Goal: Task Accomplishment & Management: Manage account settings

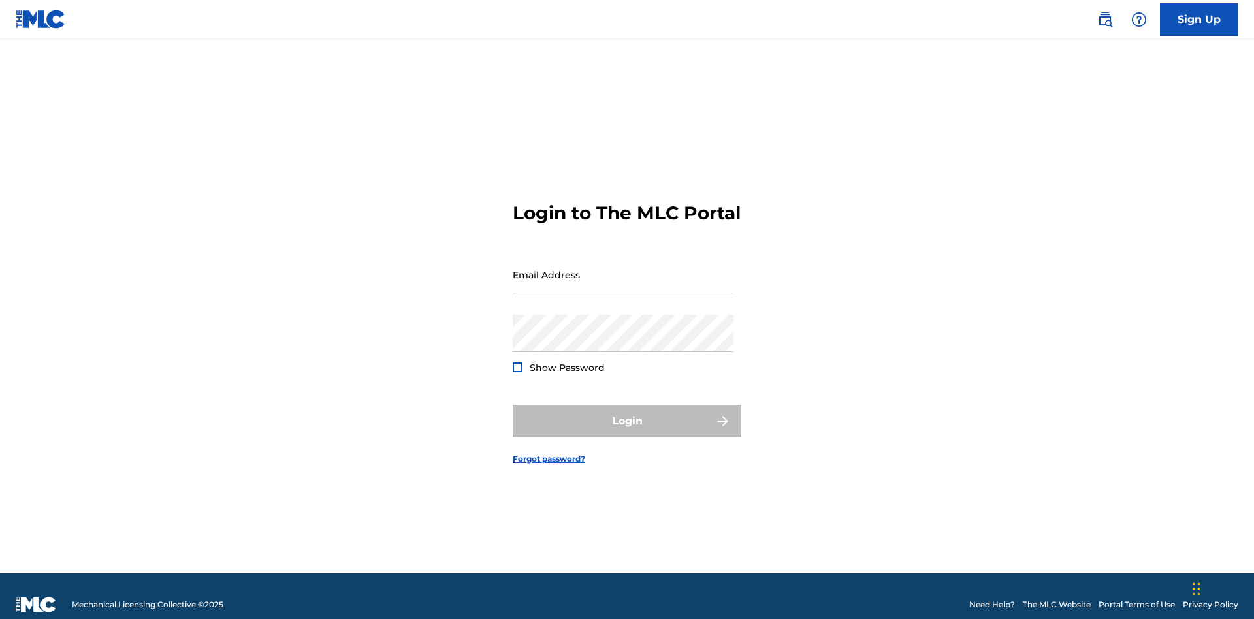
scroll to position [17, 0]
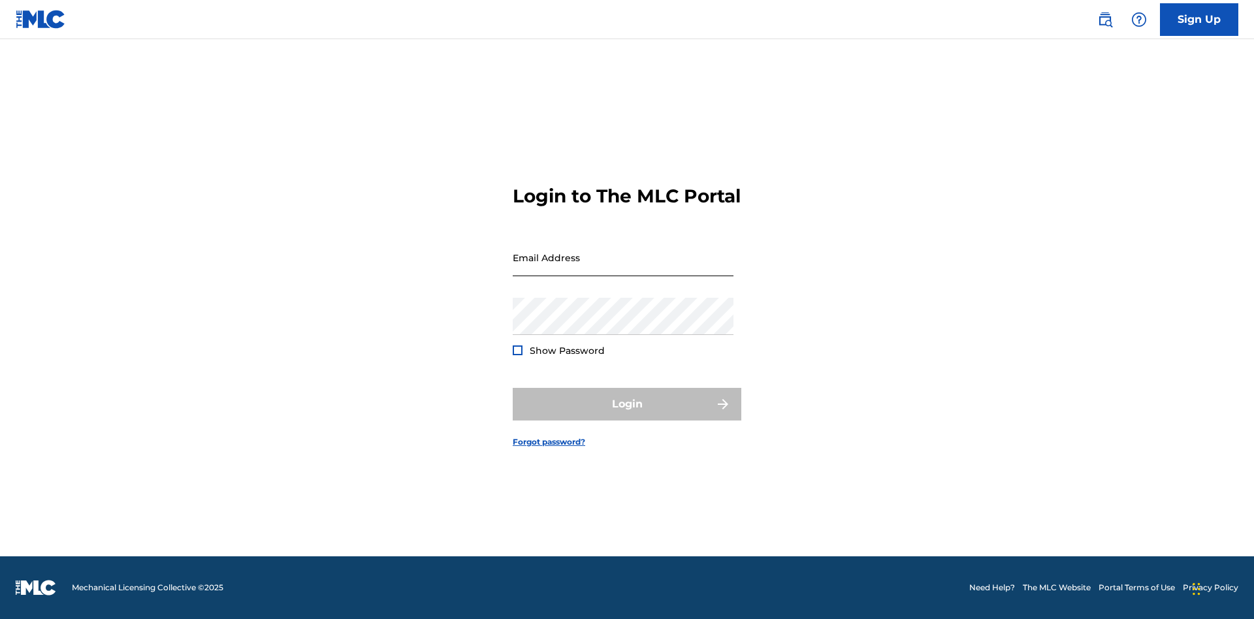
click at [623, 269] on input "Email Address" at bounding box center [623, 257] width 221 height 37
type input "[PERSON_NAME][EMAIL_ADDRESS][DOMAIN_NAME]"
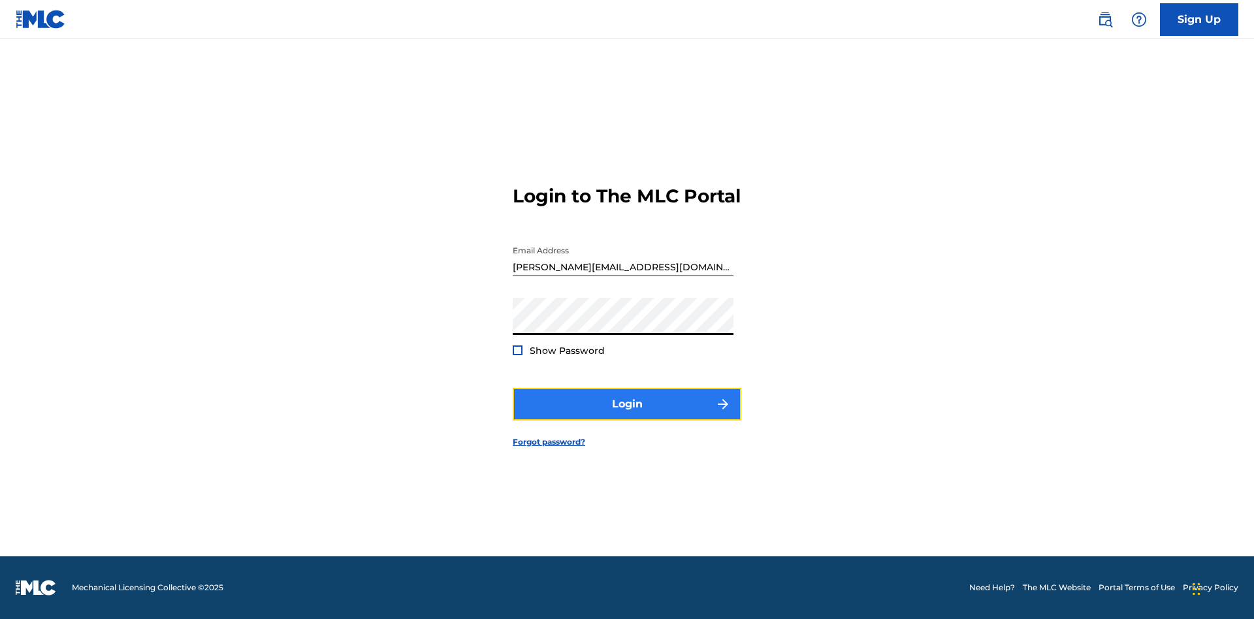
click at [627, 416] on button "Login" at bounding box center [627, 404] width 229 height 33
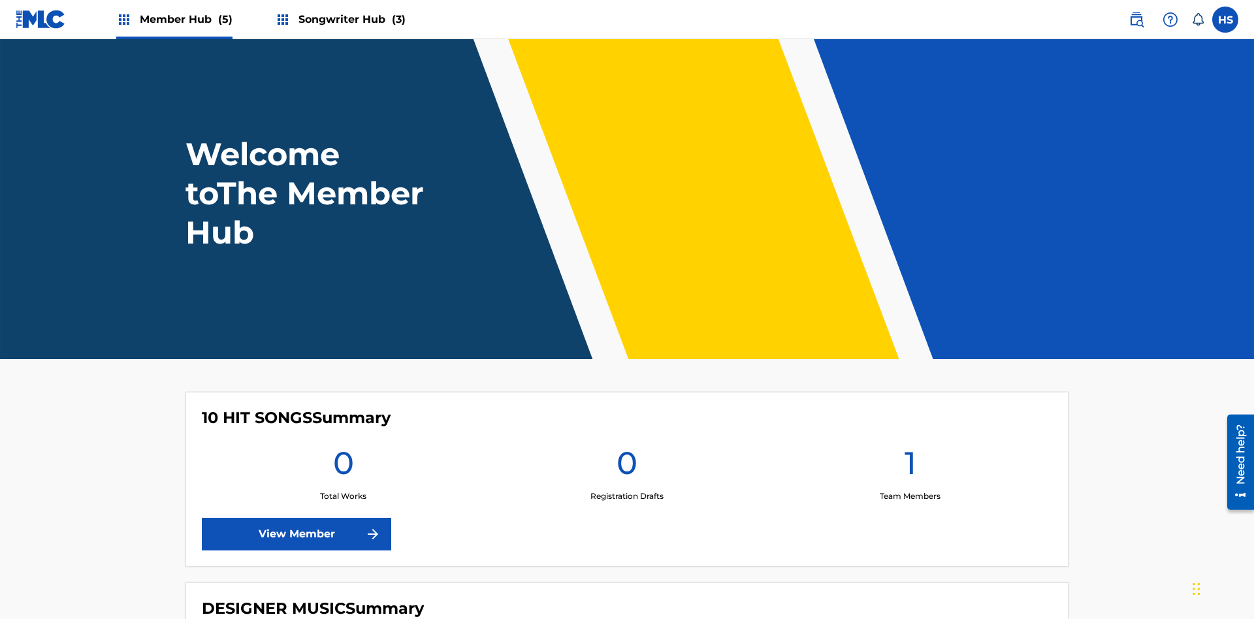
scroll to position [56, 0]
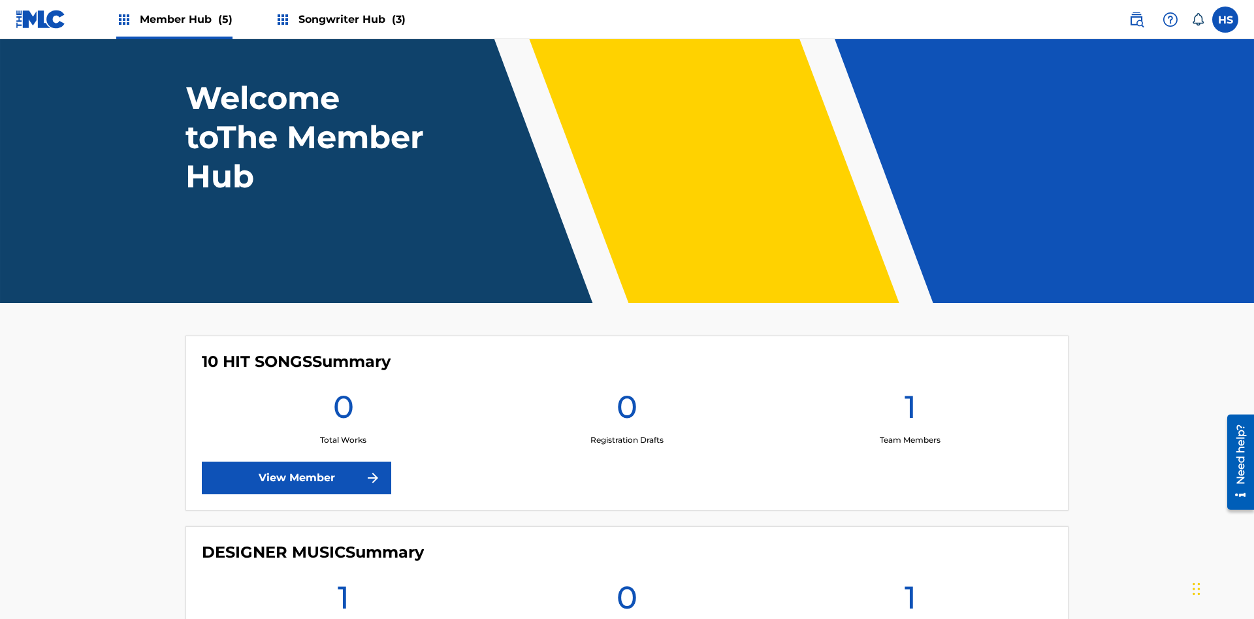
click at [350, 19] on span "Songwriter Hub (3)" at bounding box center [352, 19] width 107 height 15
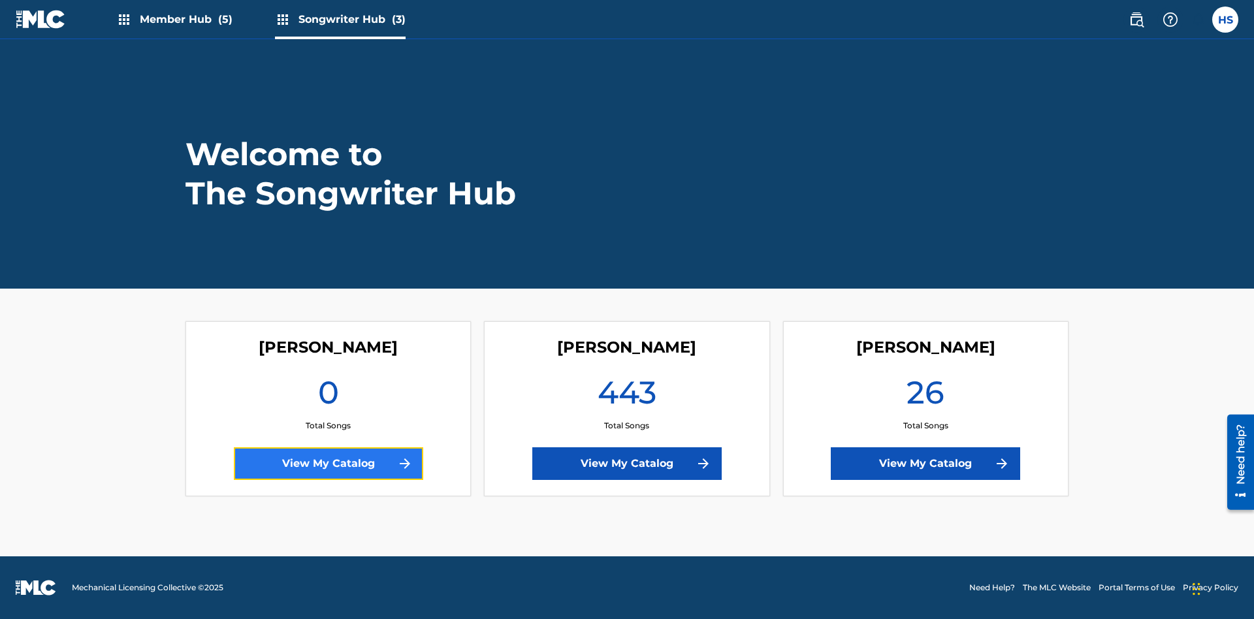
click at [328, 464] on link "View My Catalog" at bounding box center [328, 464] width 189 height 33
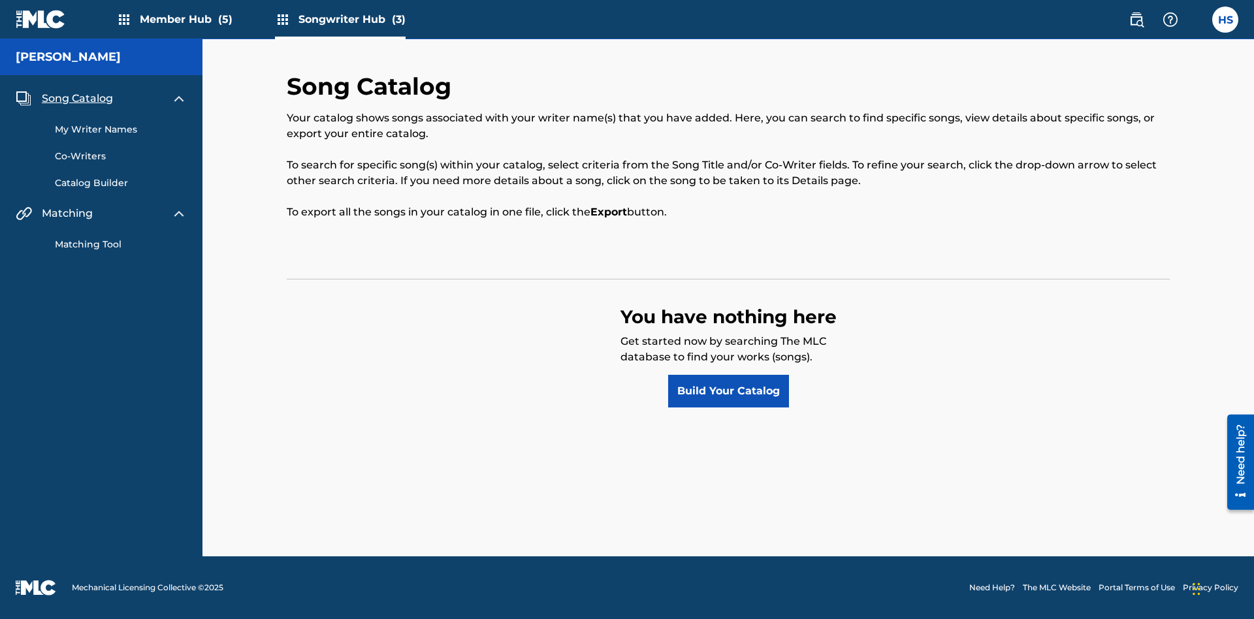
click at [77, 99] on span "Song Catalog" at bounding box center [77, 99] width 71 height 16
click at [728, 391] on link "Build Your Catalog" at bounding box center [728, 391] width 121 height 33
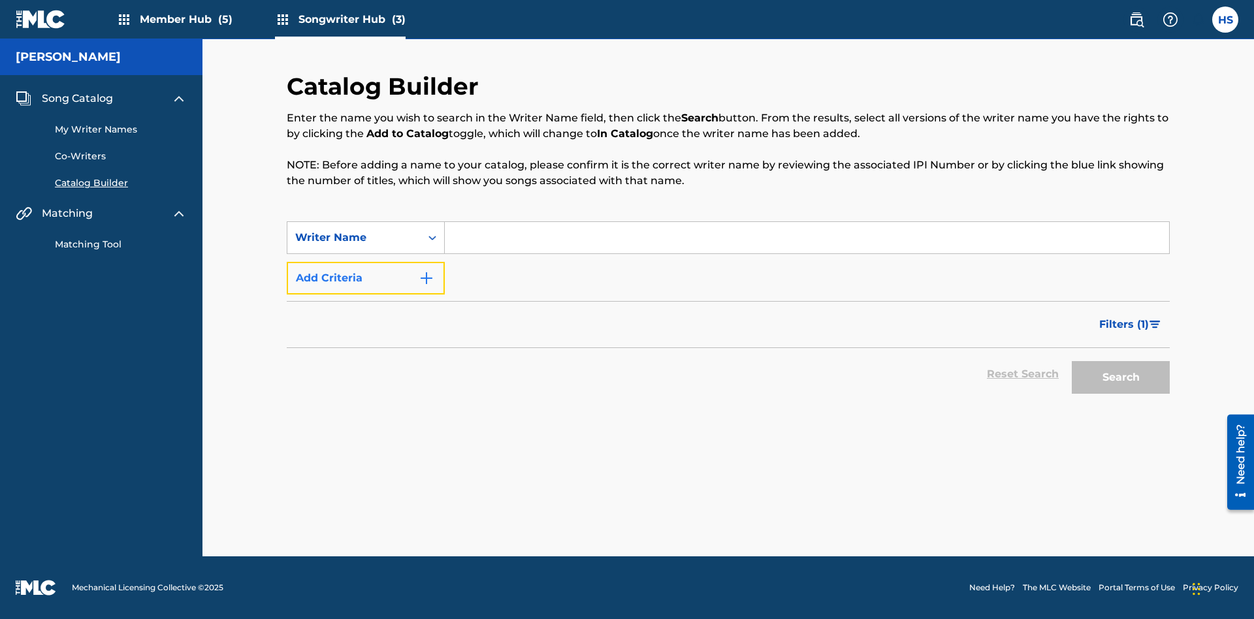
click at [366, 278] on button "Add Criteria" at bounding box center [366, 278] width 158 height 33
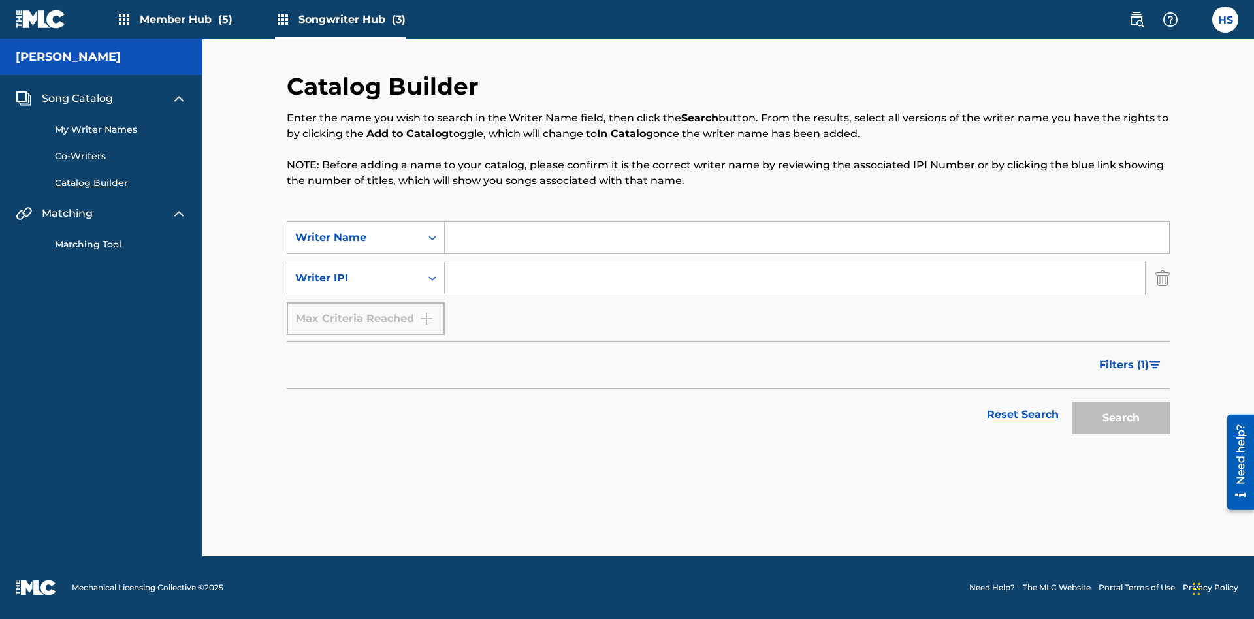
click at [807, 238] on input "Search Form" at bounding box center [807, 237] width 725 height 31
type input "[PERSON_NAME]"
click at [795, 278] on input "Search Form" at bounding box center [795, 278] width 700 height 31
type input "00196748412"
click at [1121, 418] on button "Search" at bounding box center [1121, 418] width 98 height 33
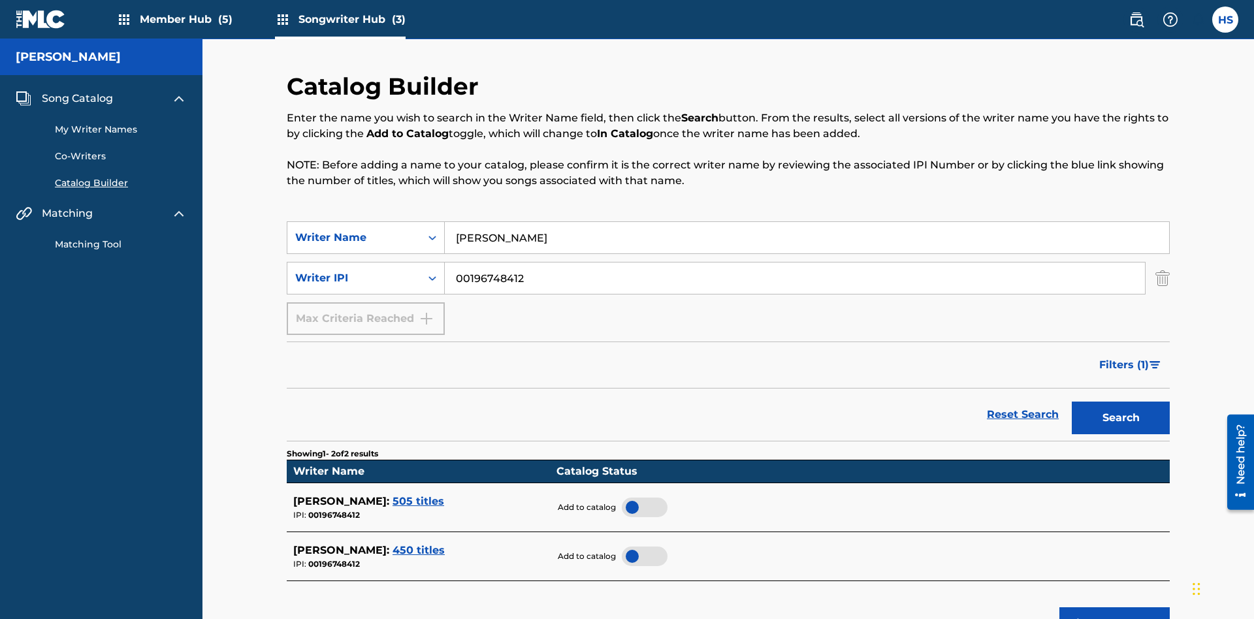
click at [644, 498] on div at bounding box center [645, 508] width 46 height 20
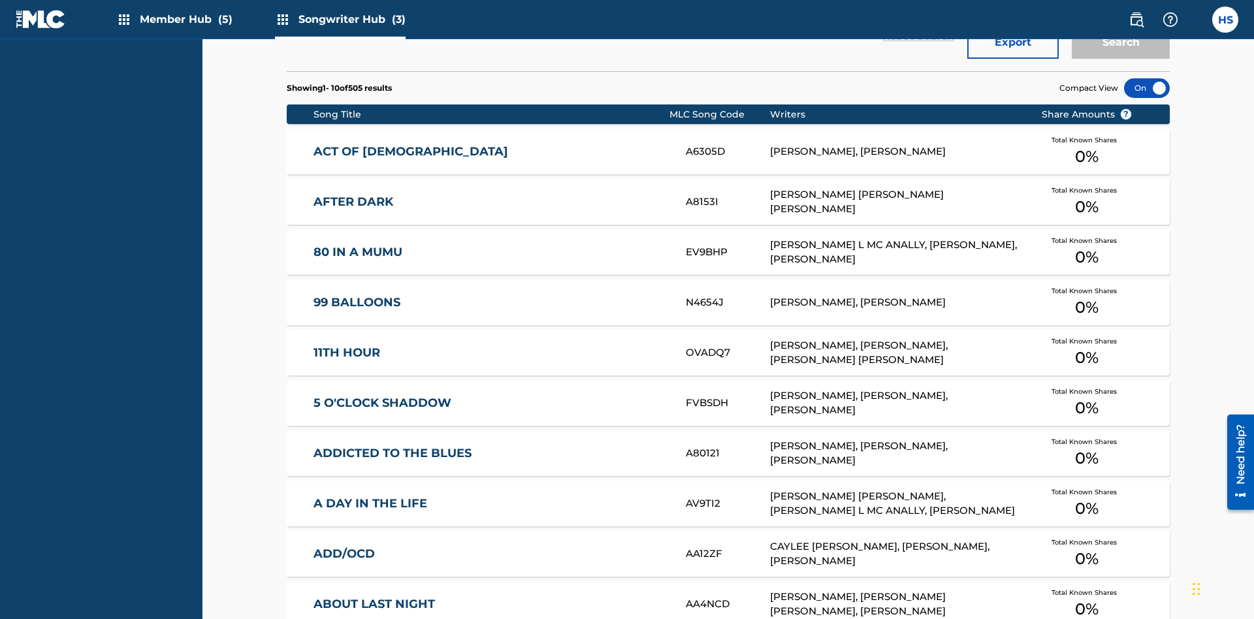
scroll to position [411, 0]
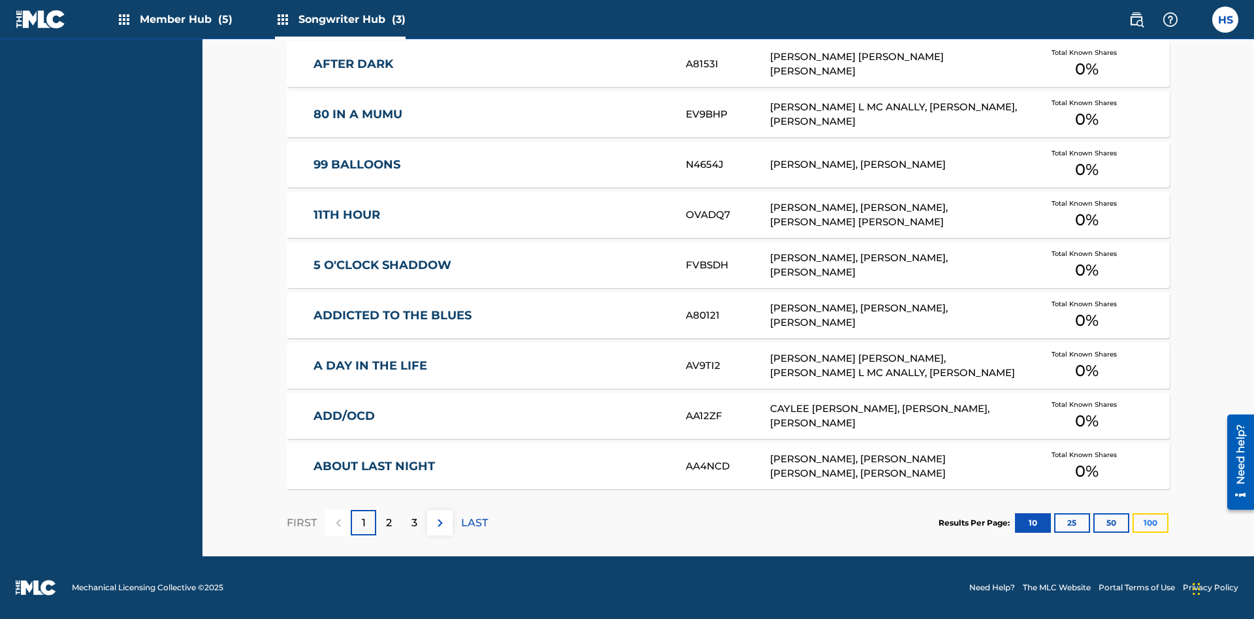
click at [1133, 523] on button "100" at bounding box center [1151, 524] width 36 height 20
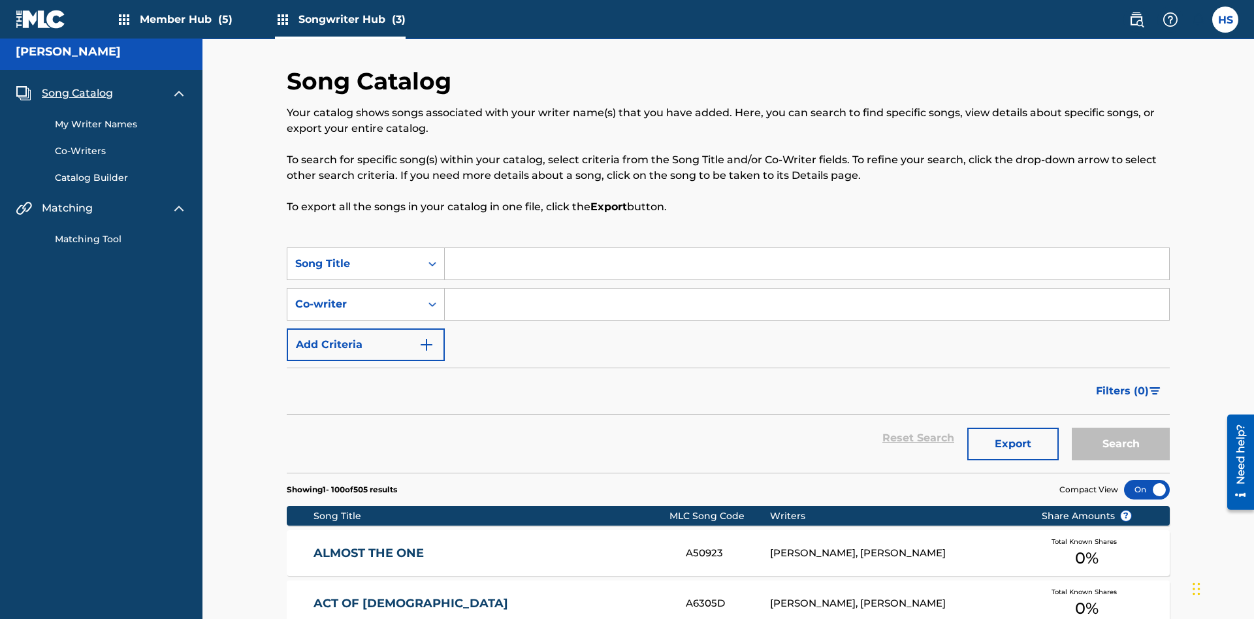
scroll to position [5072, 0]
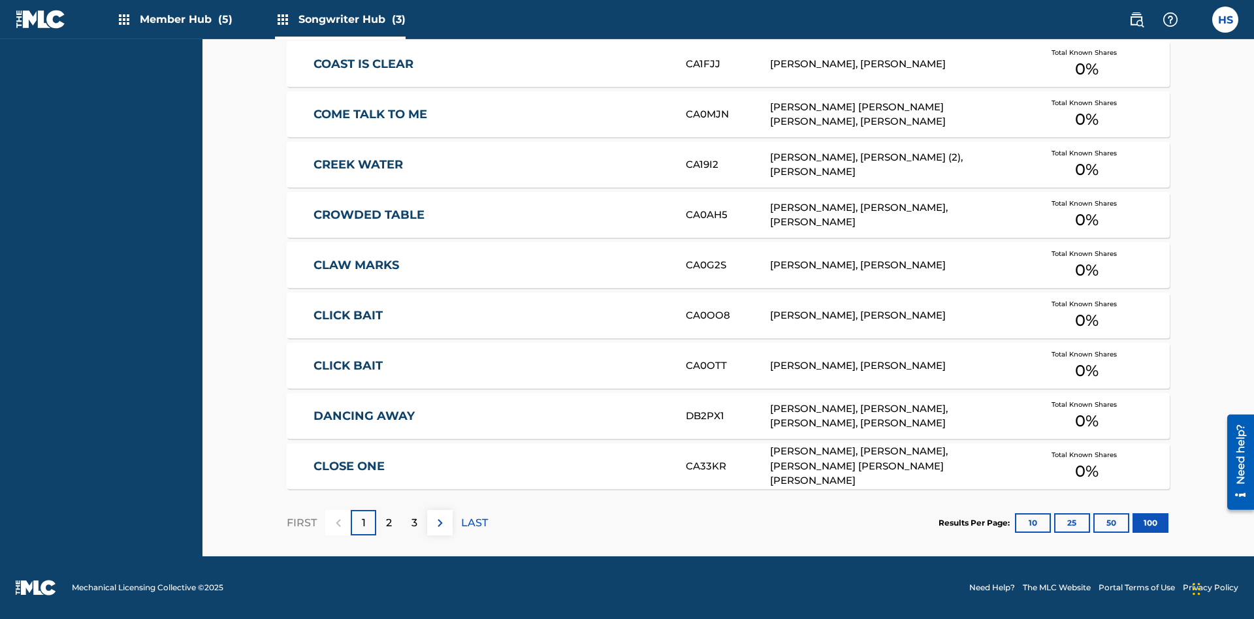
click at [301, 523] on p "FIRST" at bounding box center [302, 523] width 30 height 16
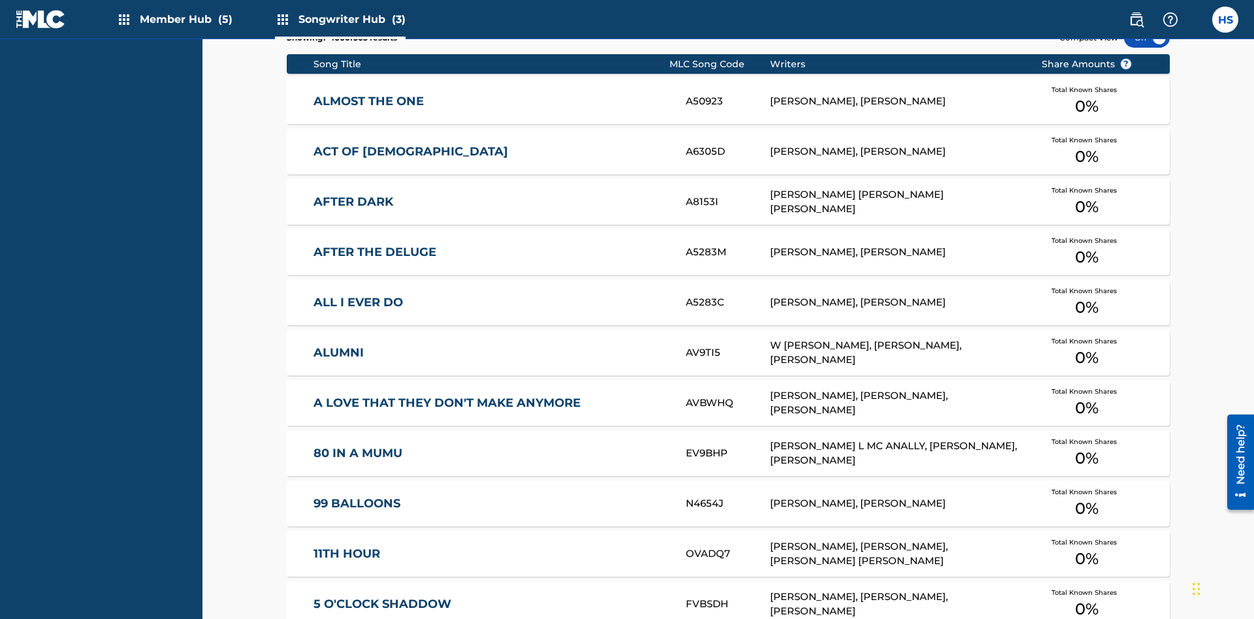
scroll to position [411, 0]
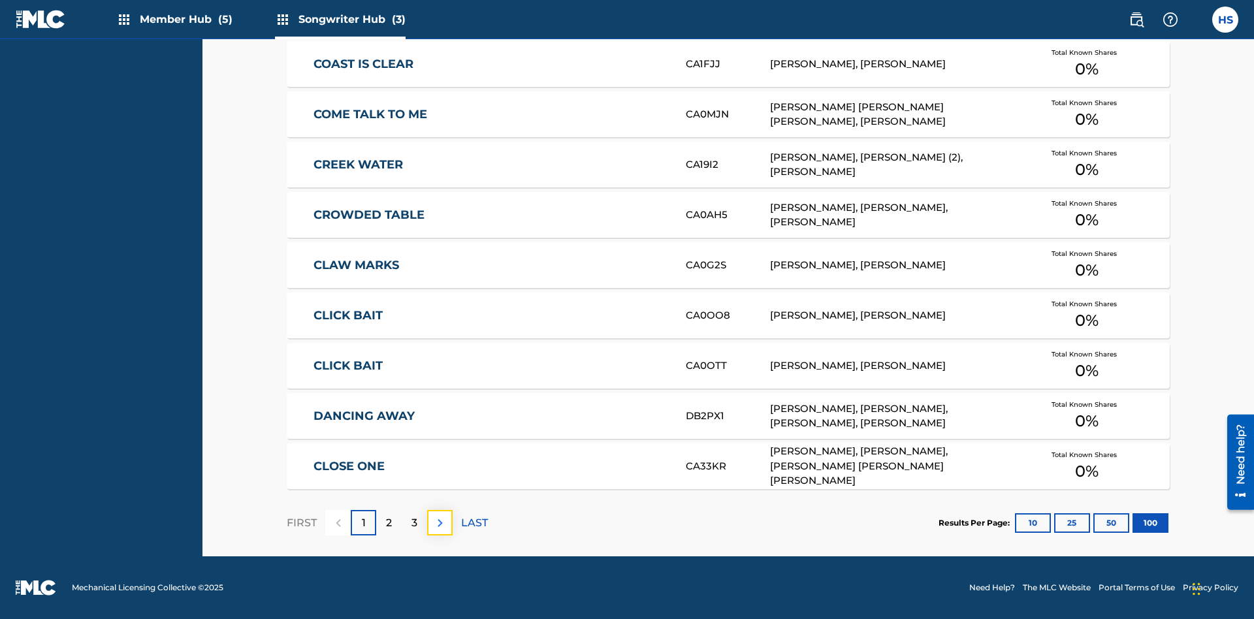
click at [440, 523] on img at bounding box center [440, 523] width 16 height 16
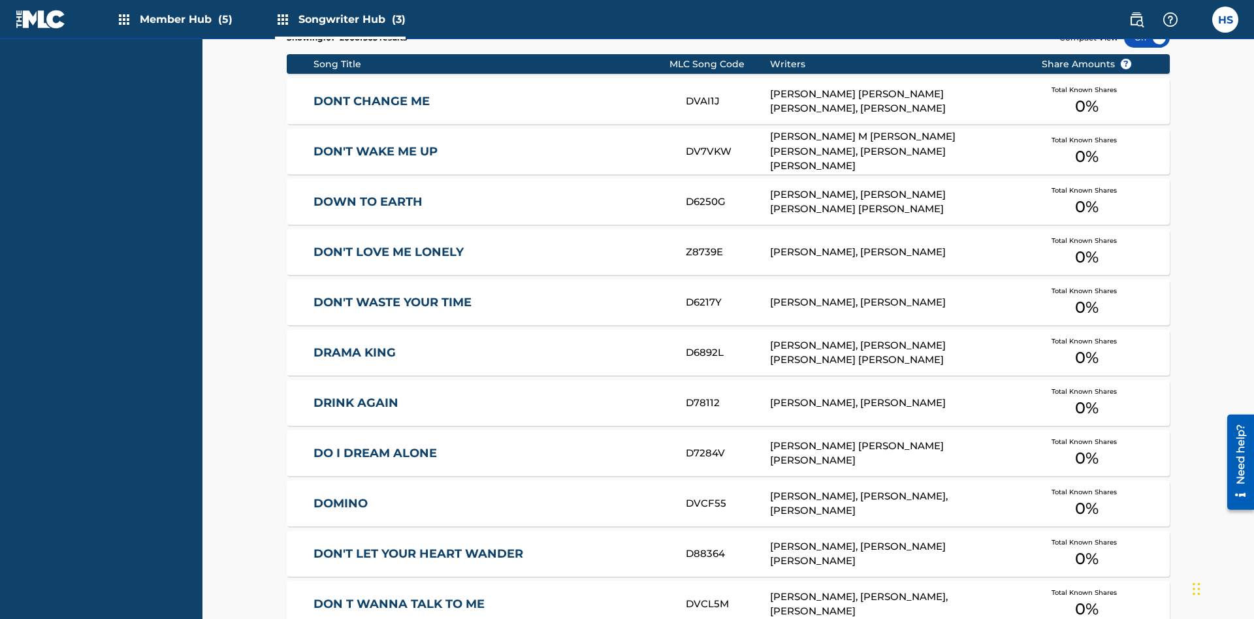
scroll to position [5, 0]
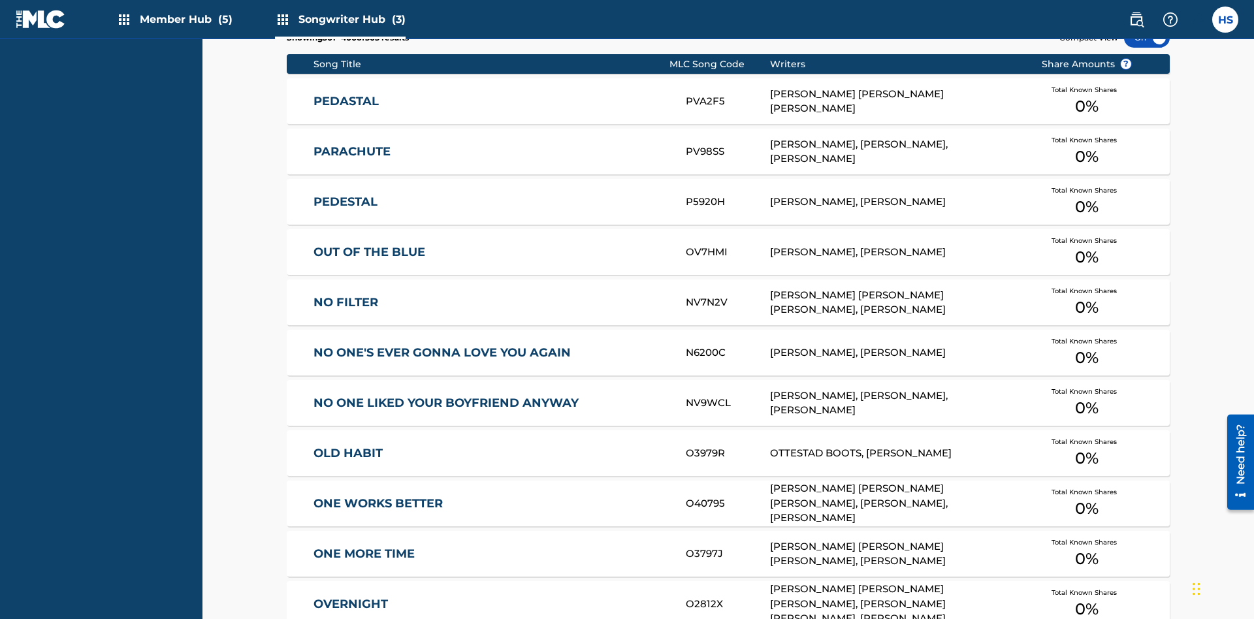
scroll to position [411, 0]
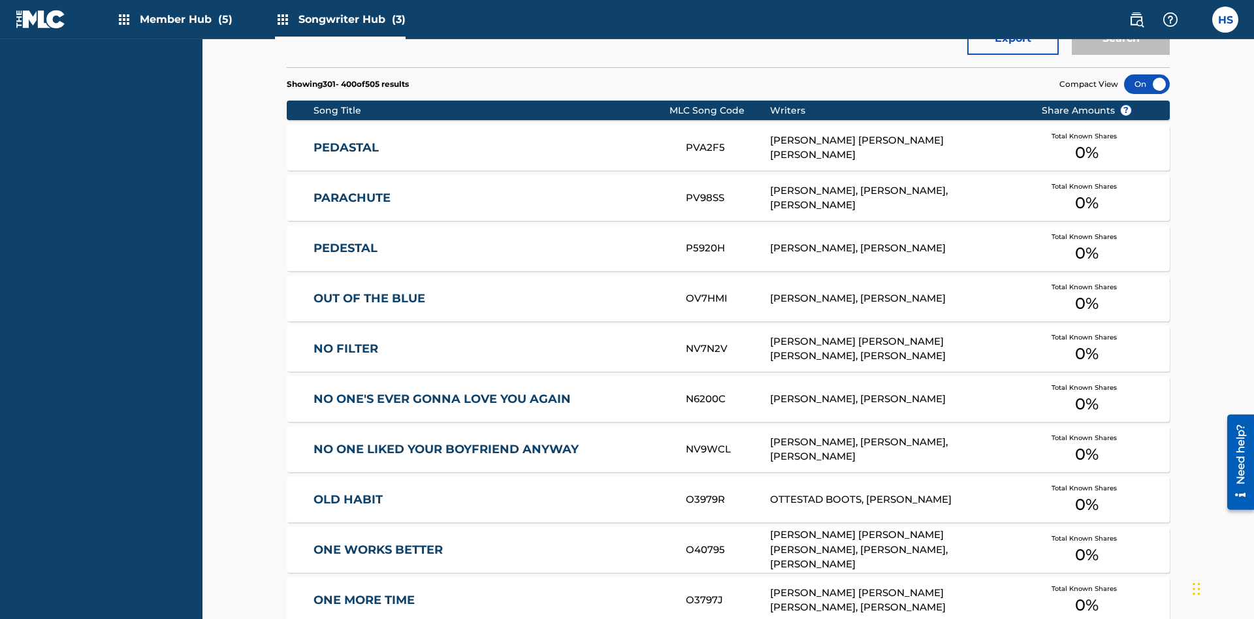
scroll to position [457, 0]
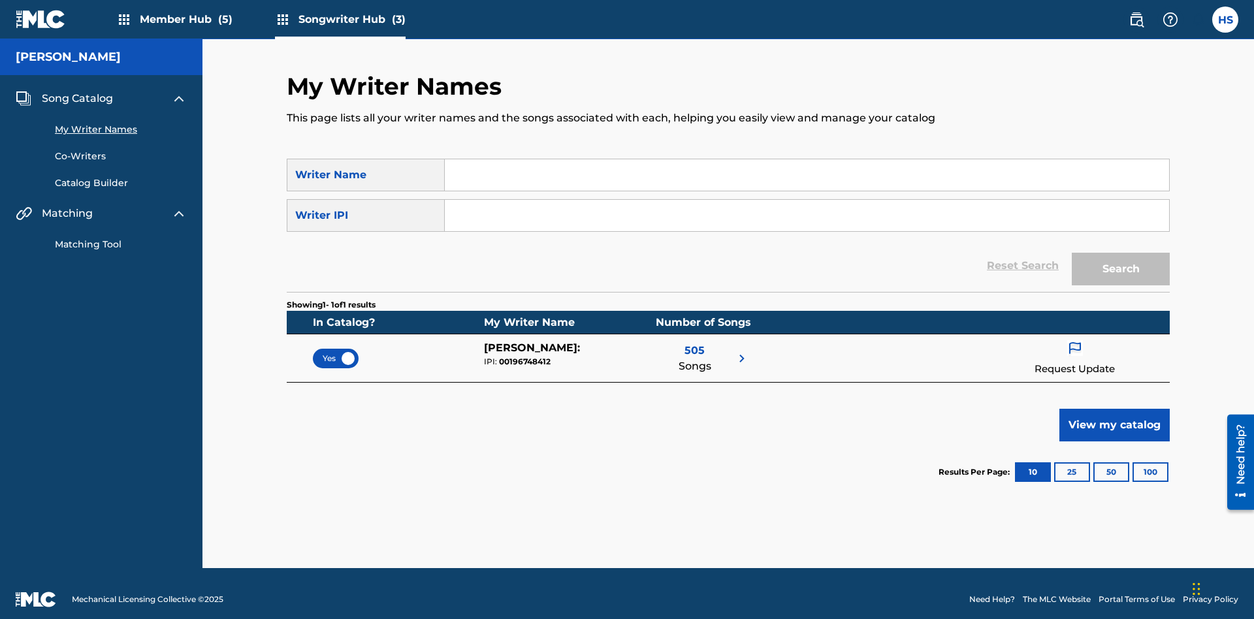
scroll to position [12, 0]
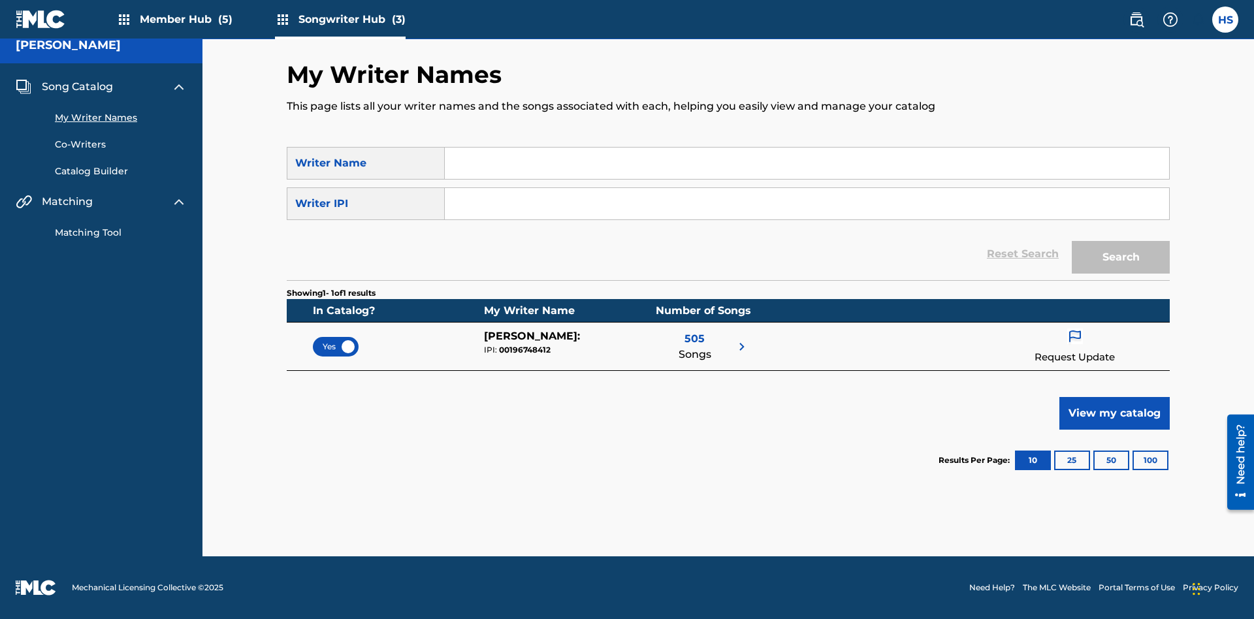
click at [336, 346] on span "Yes" at bounding box center [336, 347] width 26 height 12
click at [336, 346] on span "No" at bounding box center [335, 347] width 25 height 12
click at [77, 87] on span "Song Catalog" at bounding box center [77, 87] width 71 height 16
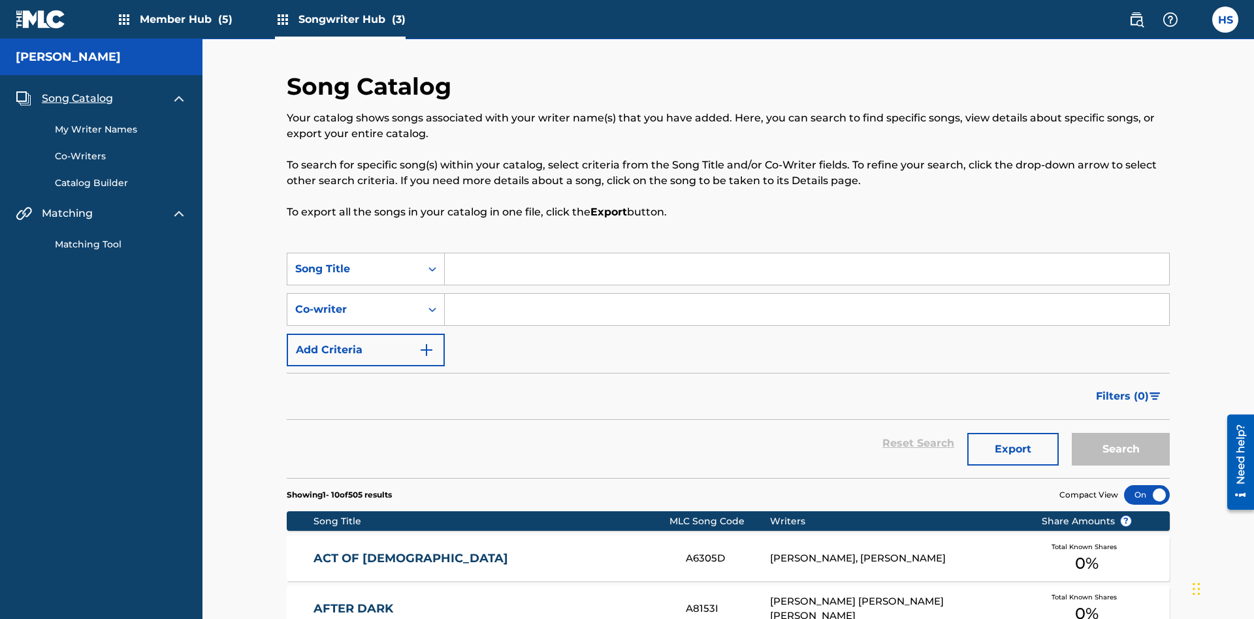
scroll to position [457, 0]
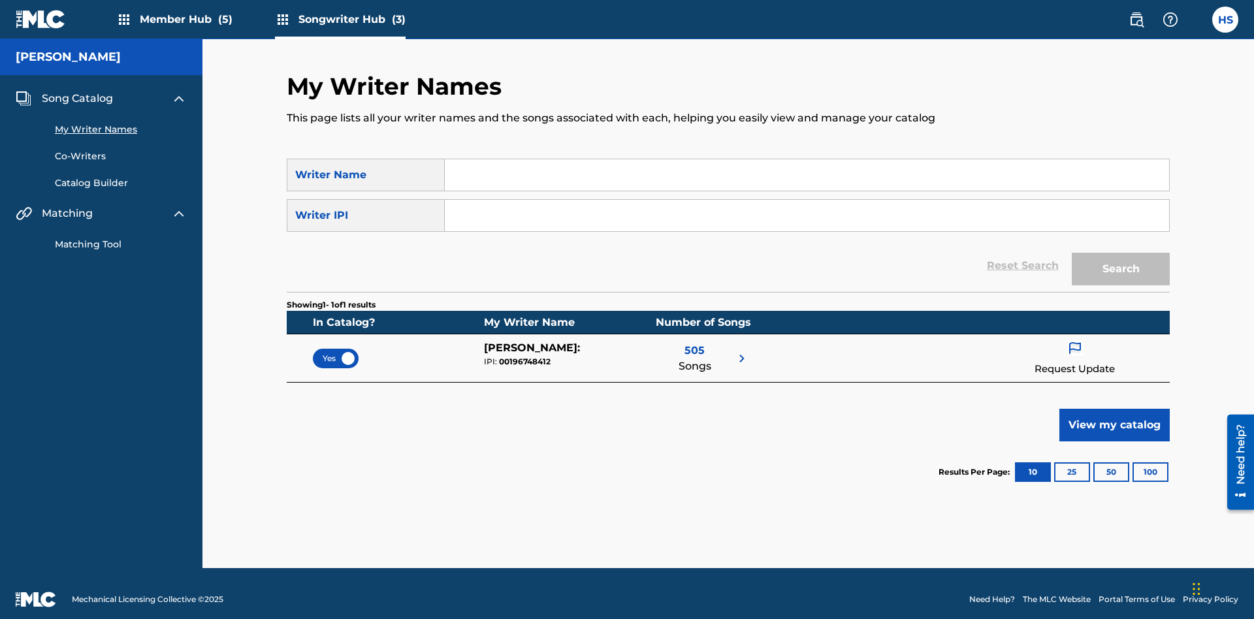
scroll to position [12, 0]
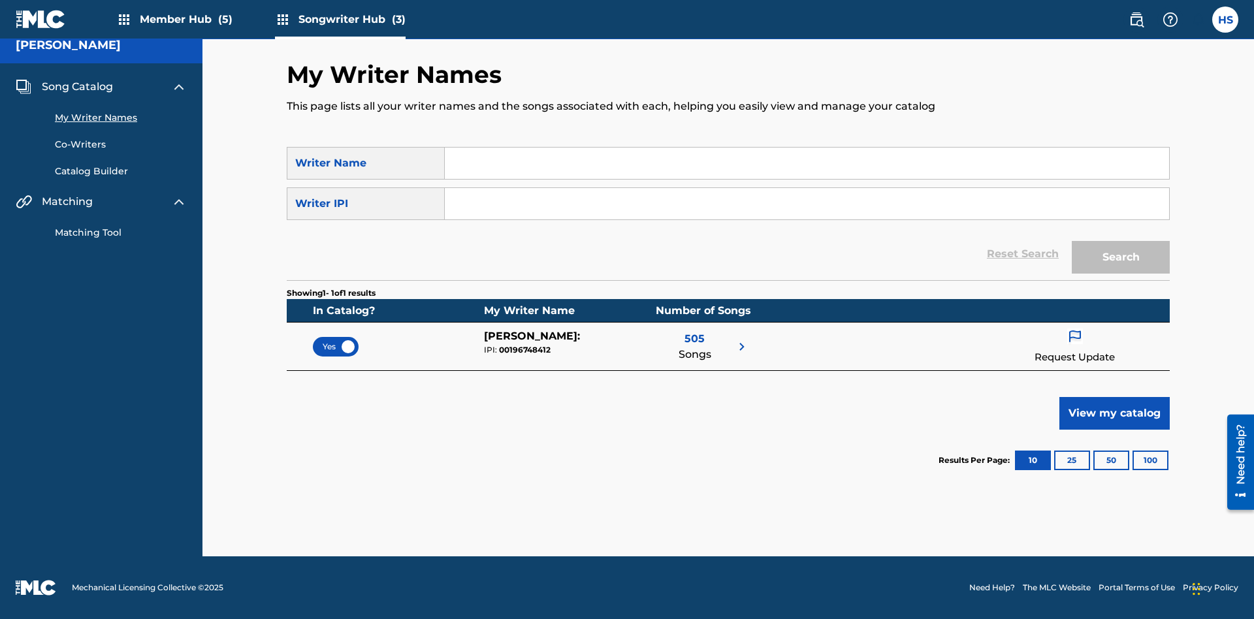
click at [336, 346] on span "Yes" at bounding box center [336, 347] width 26 height 12
click at [77, 87] on span "Song Catalog" at bounding box center [77, 87] width 71 height 16
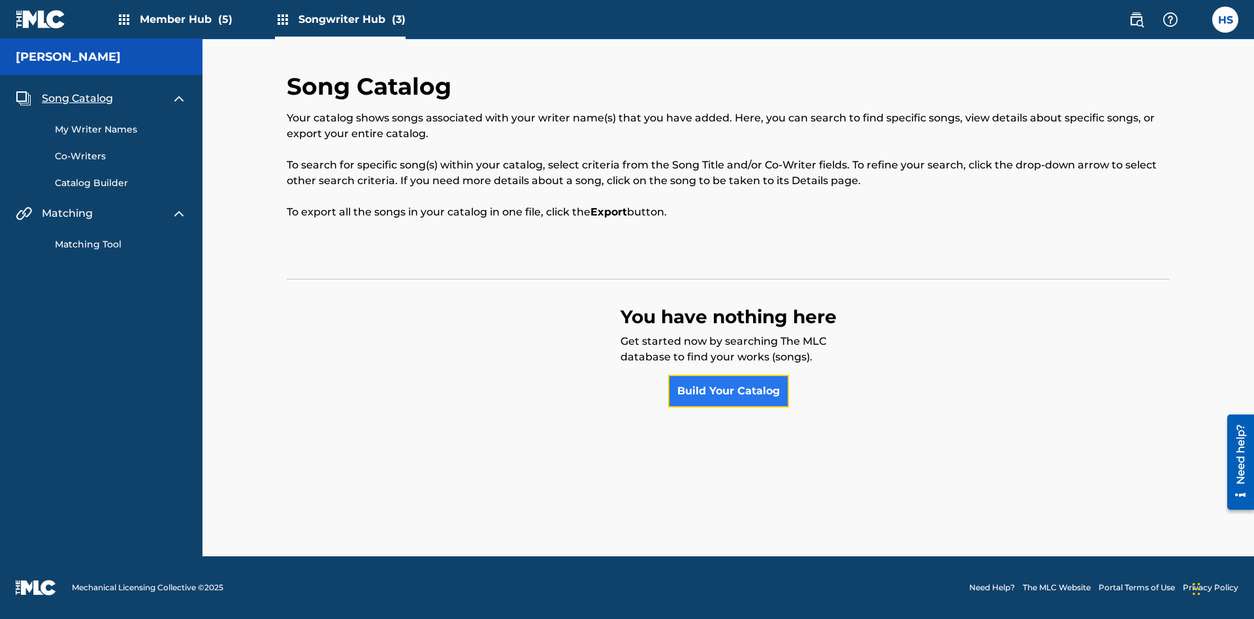
click at [728, 391] on link "Build Your Catalog" at bounding box center [728, 391] width 121 height 33
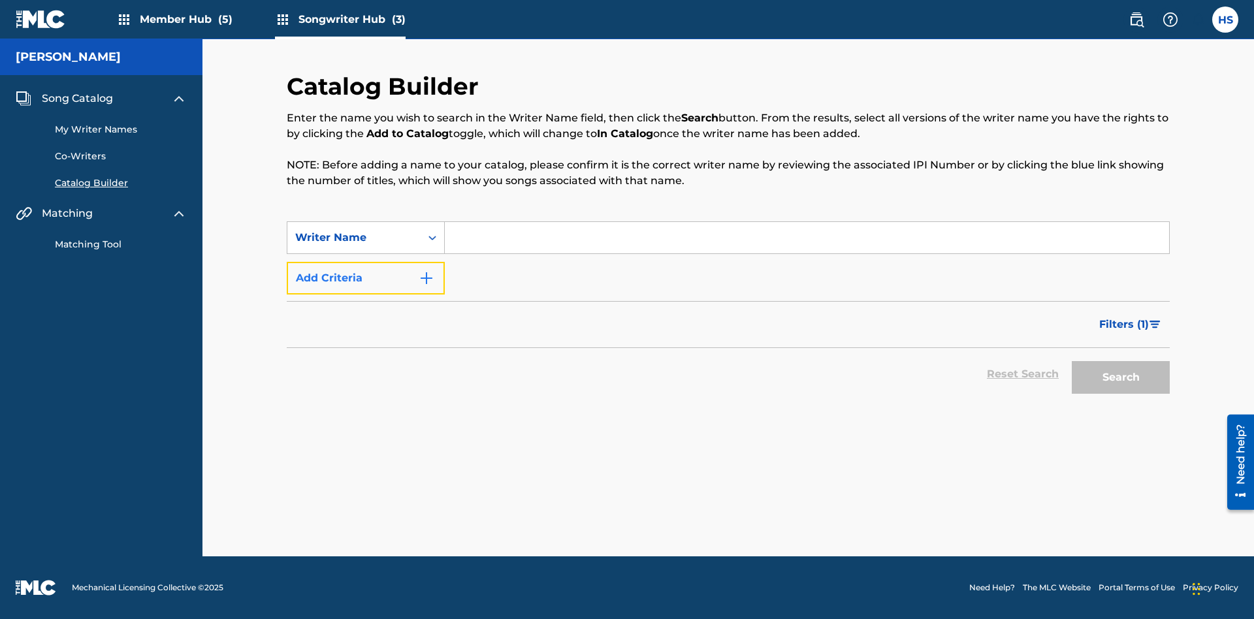
click at [366, 278] on button "Add Criteria" at bounding box center [366, 278] width 158 height 33
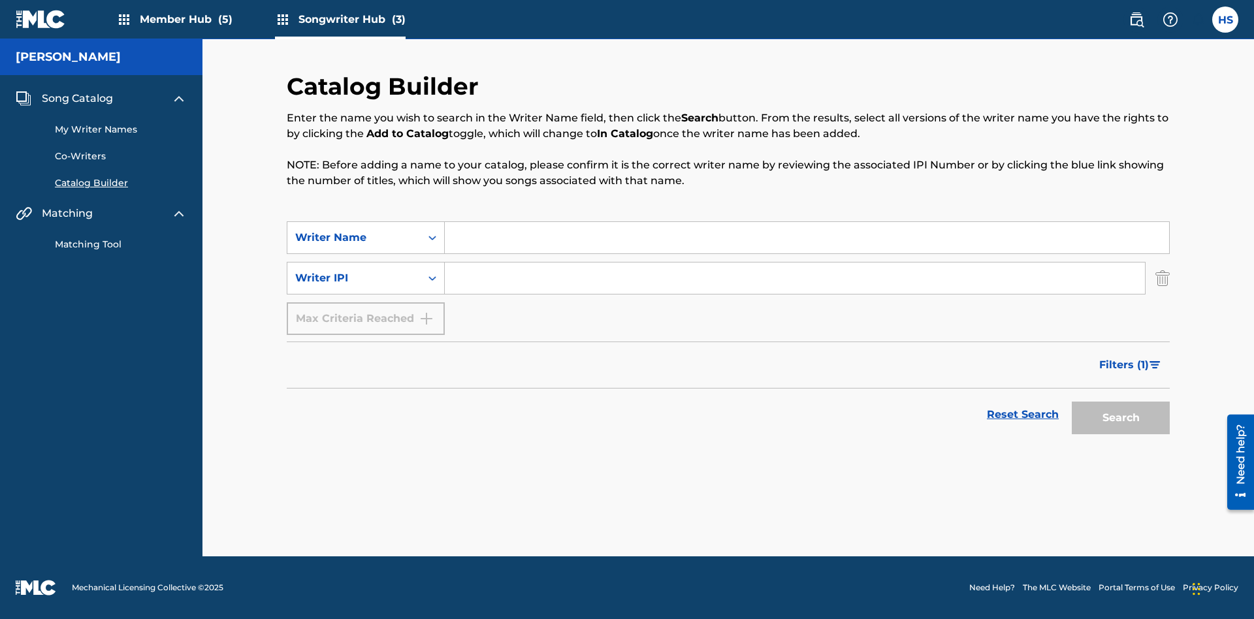
click at [807, 238] on input "Search Form" at bounding box center [807, 237] width 725 height 31
type input "[PERSON_NAME]"
click at [795, 278] on input "Search Form" at bounding box center [795, 278] width 700 height 31
type input "00196748412"
click at [1121, 418] on button "Search" at bounding box center [1121, 418] width 98 height 33
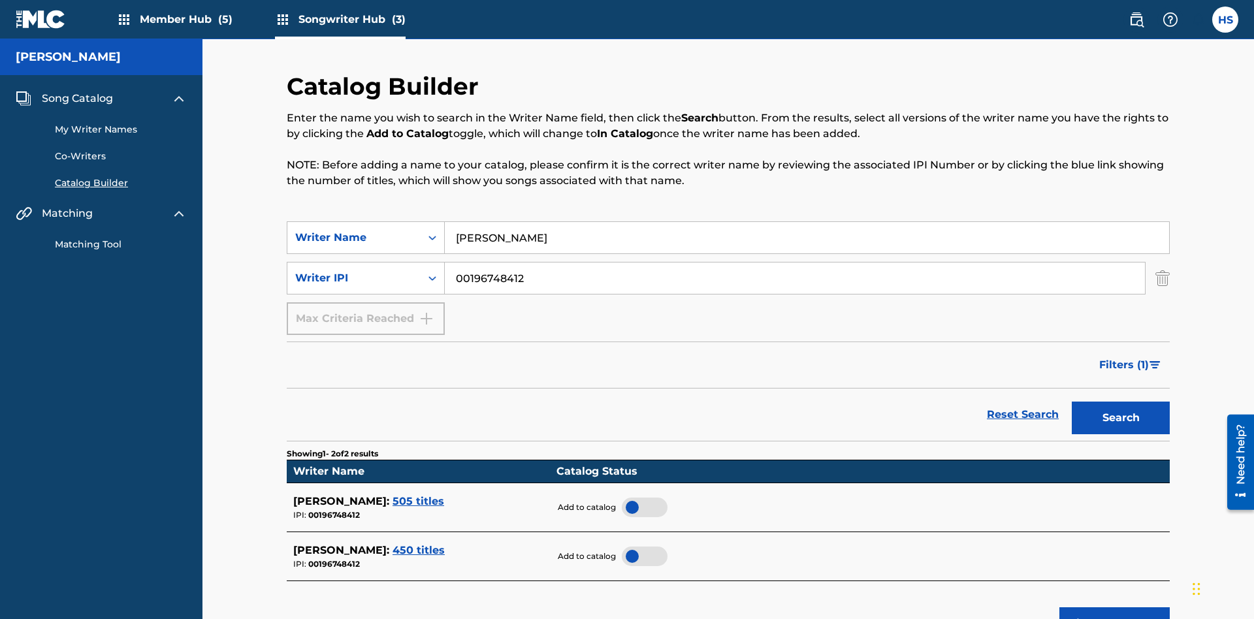
click at [644, 498] on div at bounding box center [645, 508] width 46 height 20
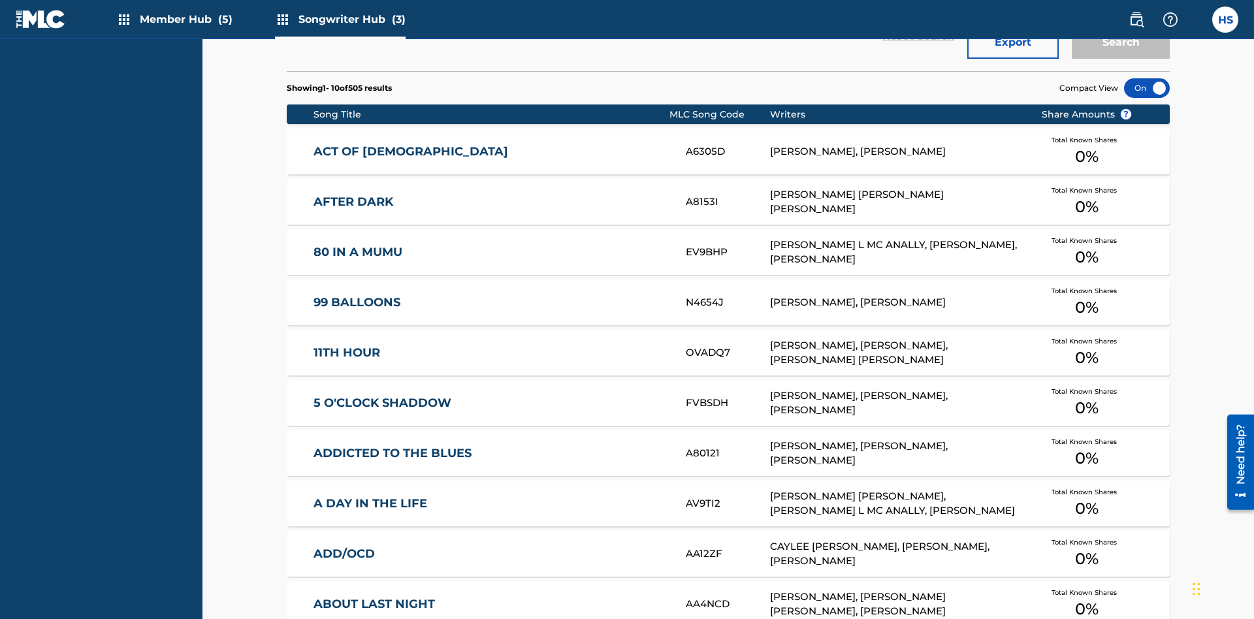
scroll to position [411, 0]
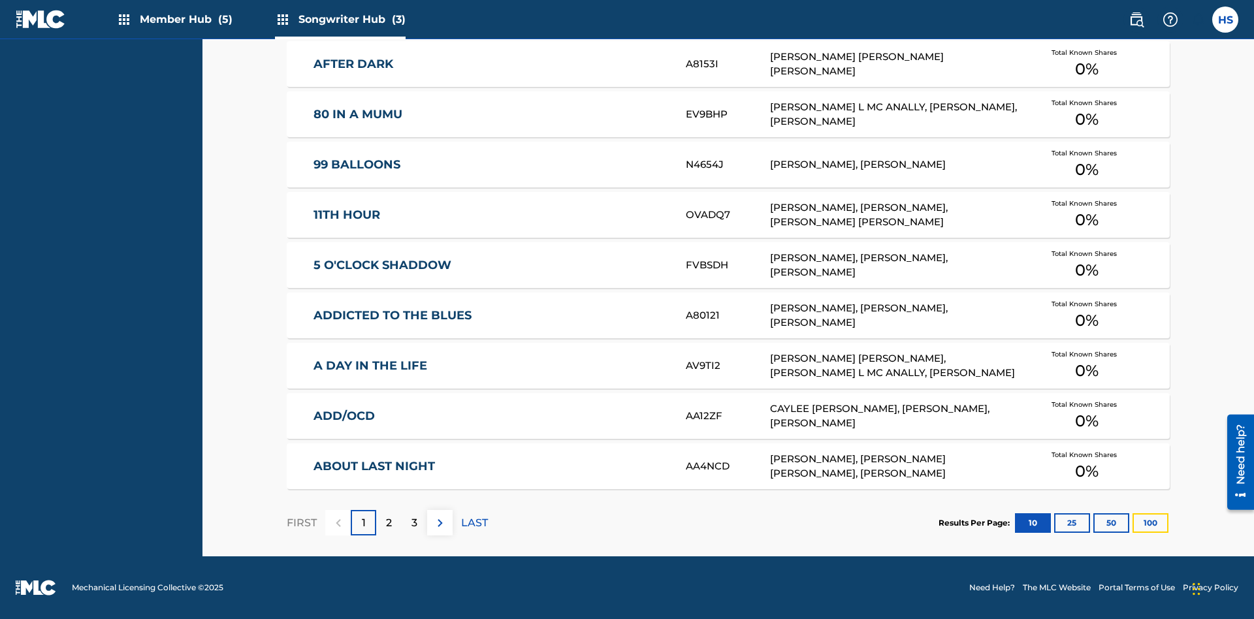
click at [1133, 523] on button "100" at bounding box center [1151, 524] width 36 height 20
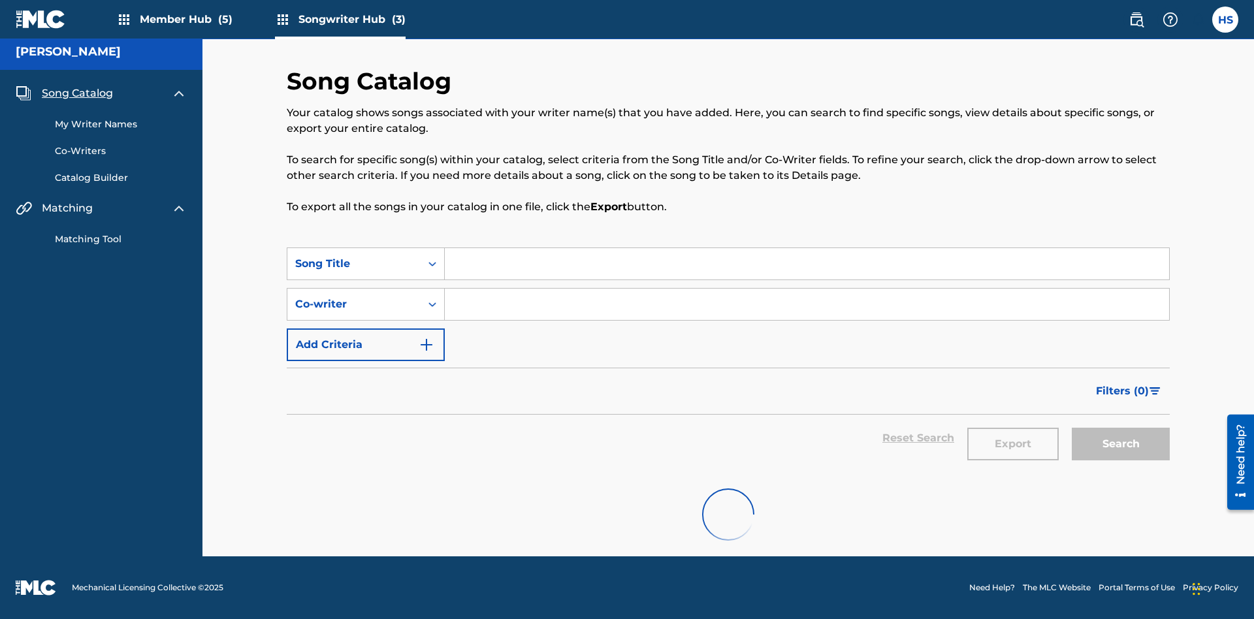
scroll to position [5, 0]
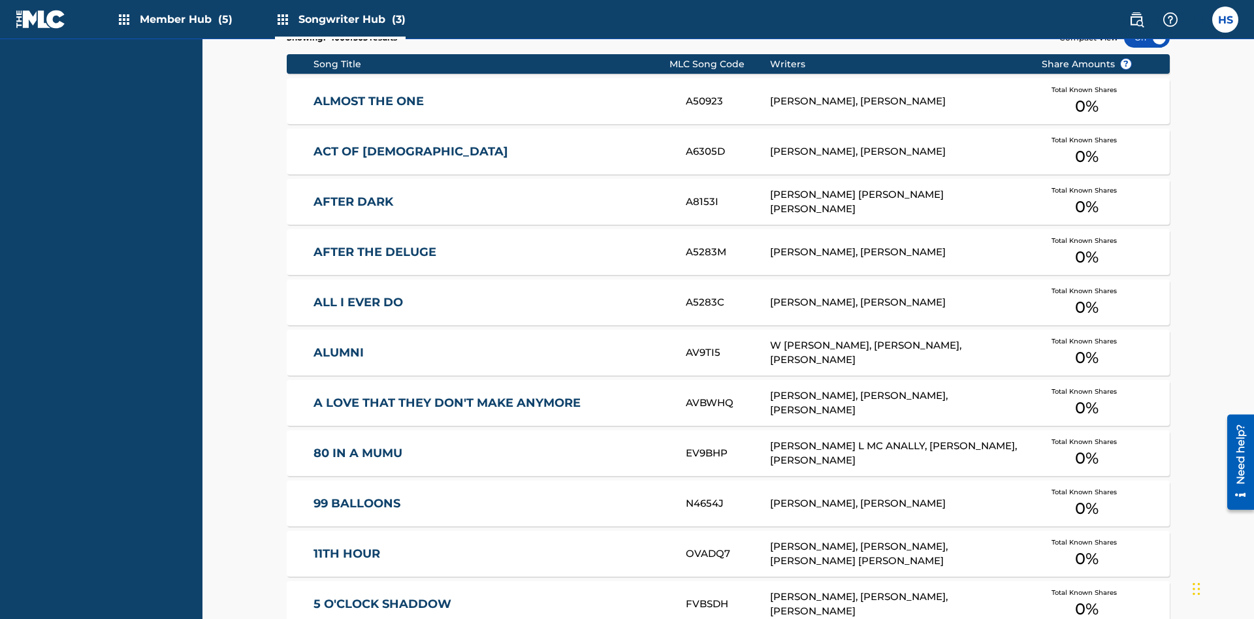
scroll to position [411, 0]
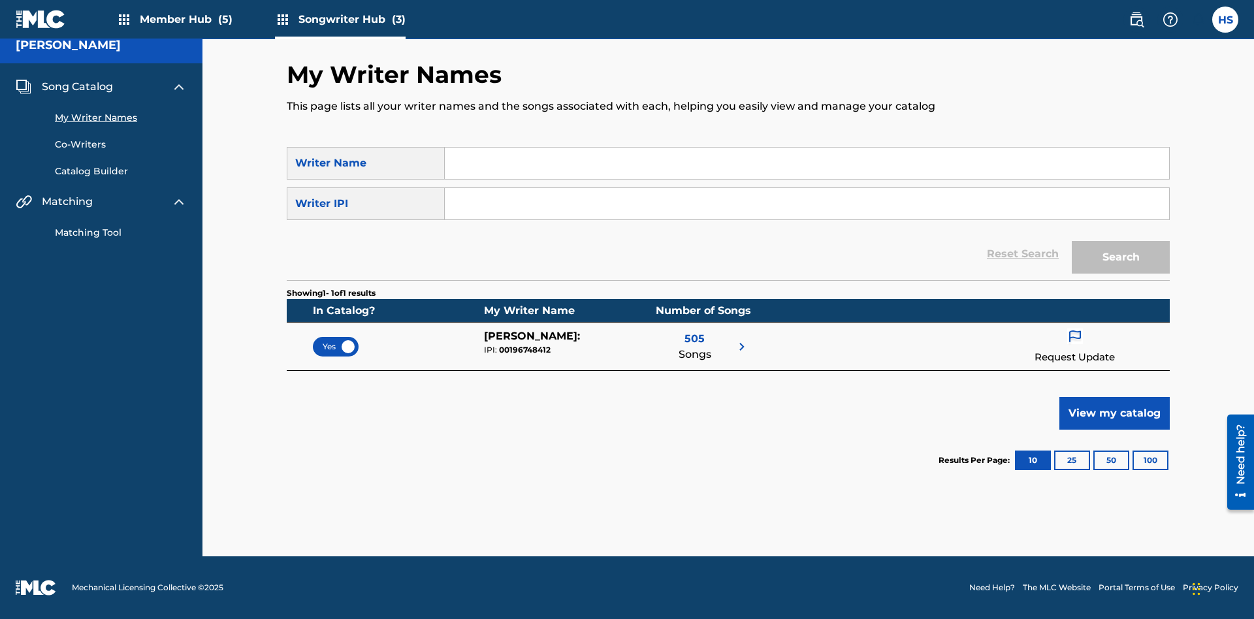
click at [336, 346] on span "Yes" at bounding box center [336, 347] width 26 height 12
